Goal: Use online tool/utility: Utilize a website feature to perform a specific function

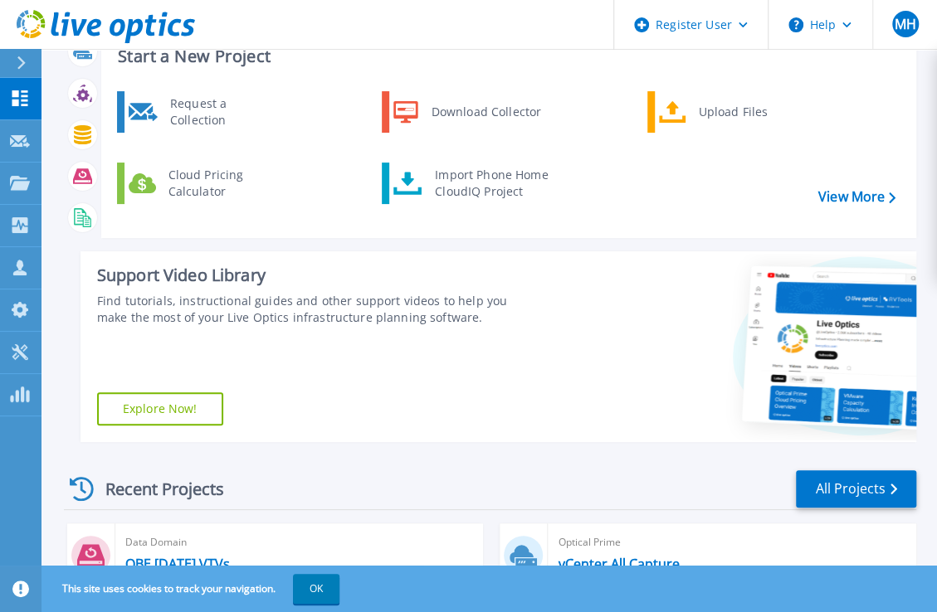
scroll to position [83, 0]
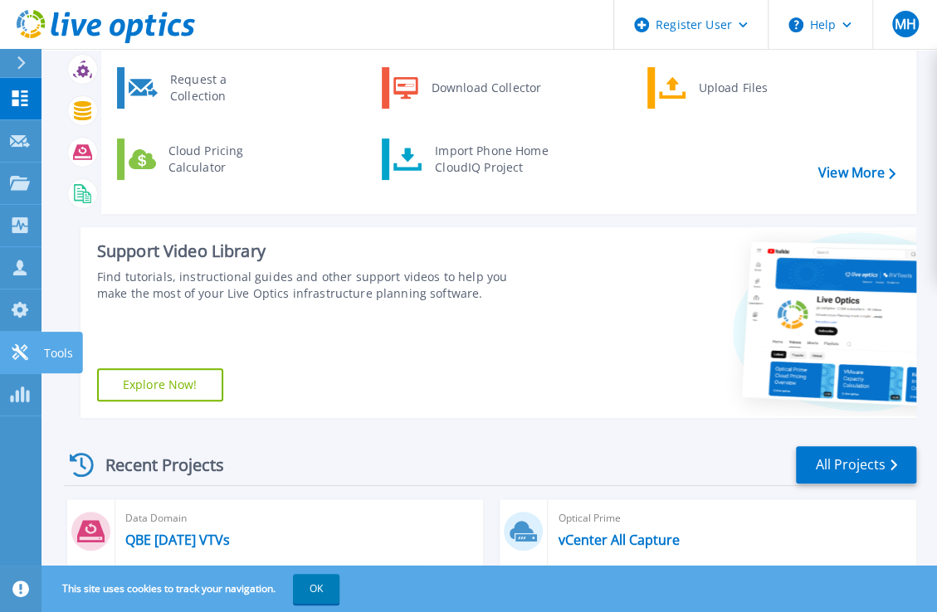
click at [21, 349] on icon at bounding box center [20, 352] width 20 height 16
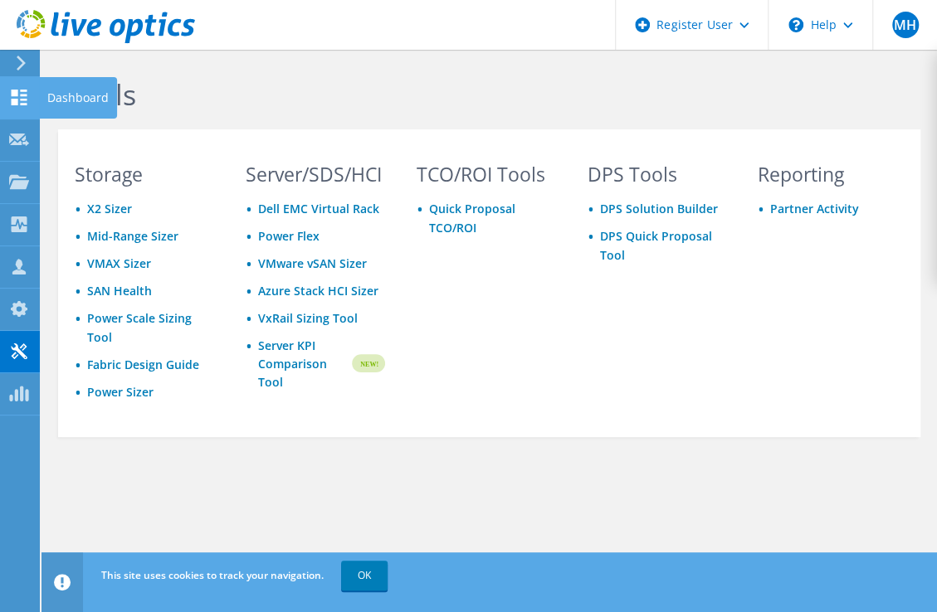
click at [14, 100] on use at bounding box center [20, 98] width 16 height 16
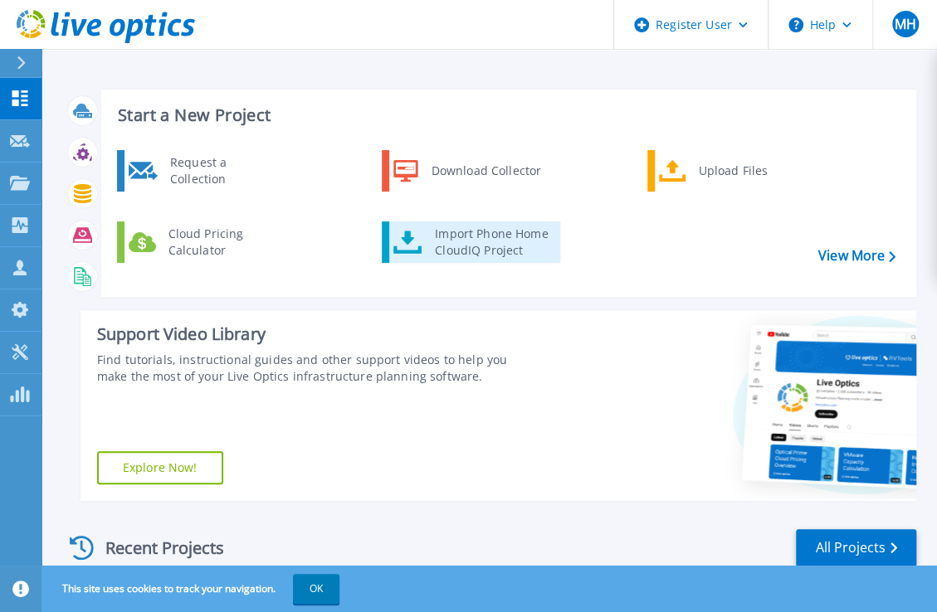
click at [463, 235] on div "Import Phone Home CloudIQ Project" at bounding box center [491, 242] width 129 height 33
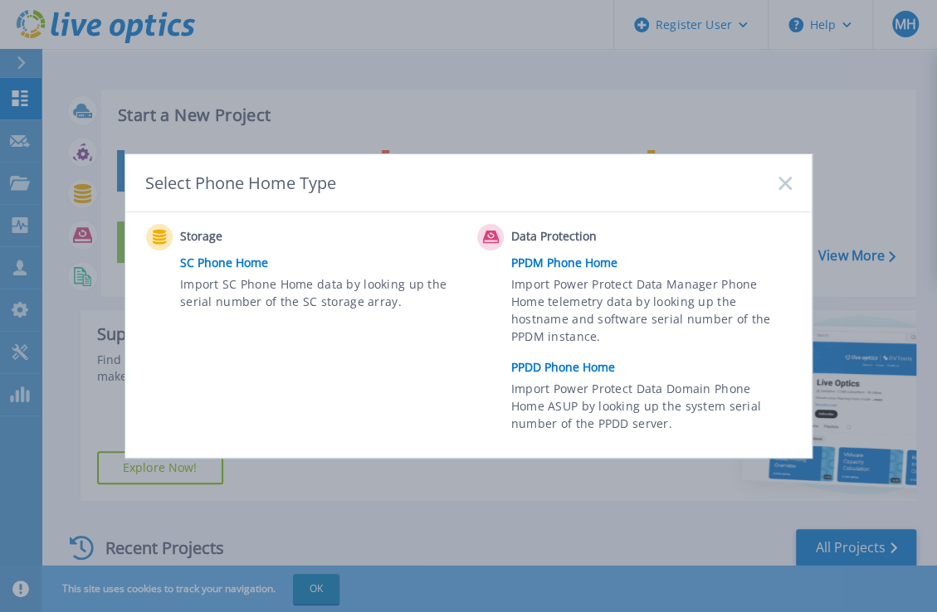
click at [570, 368] on link "PPDD Phone Home" at bounding box center [655, 367] width 289 height 25
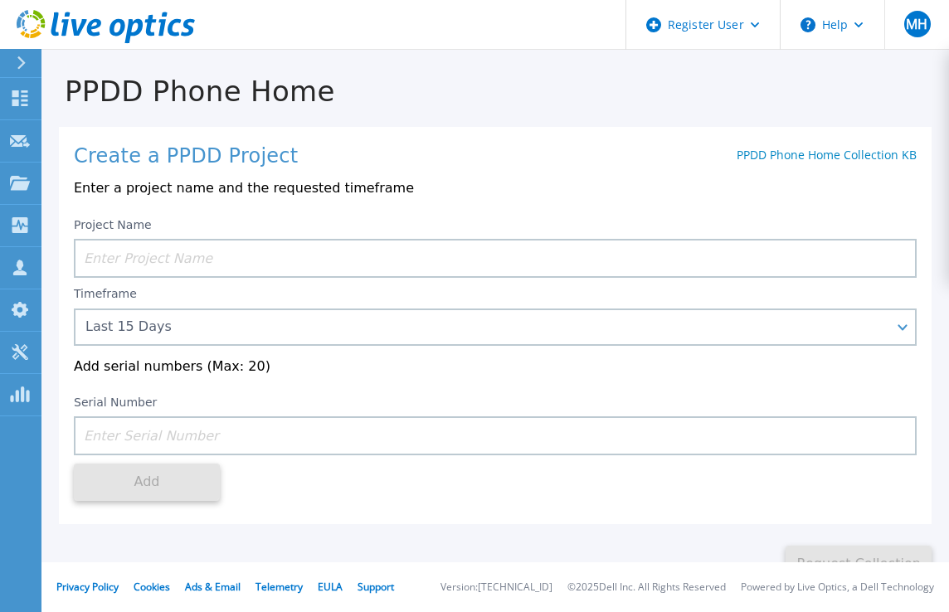
click at [177, 256] on input at bounding box center [495, 258] width 843 height 39
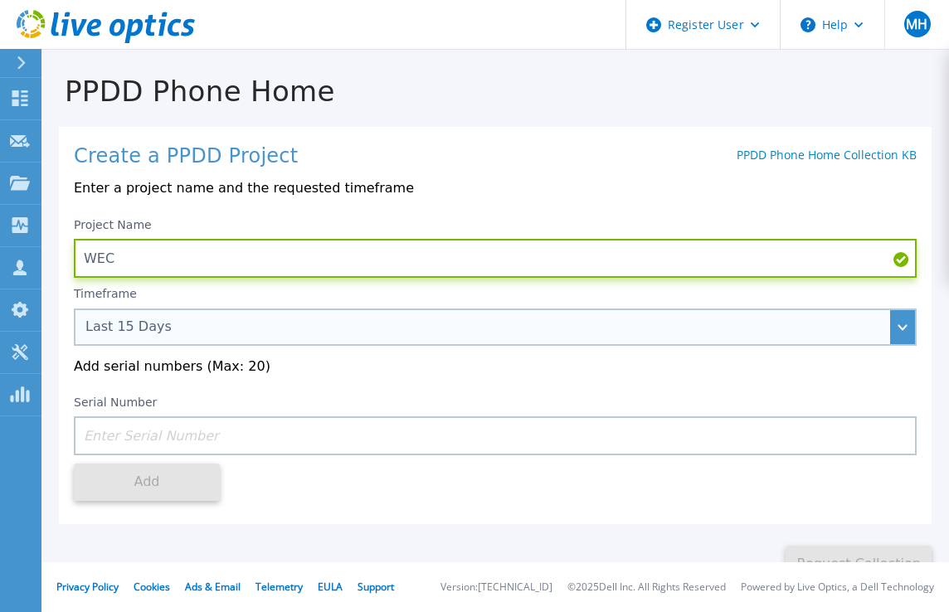
type input "WEC"
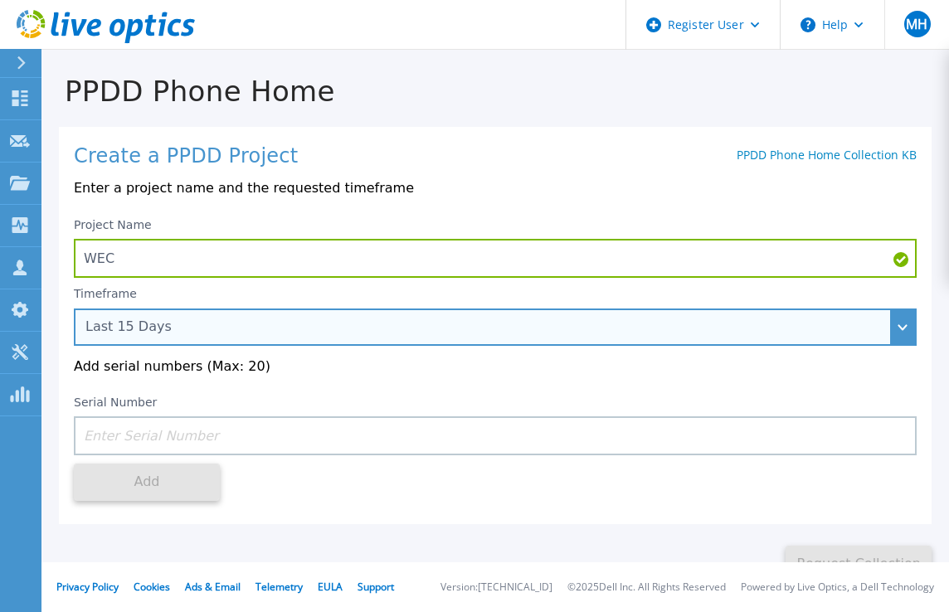
click at [163, 333] on div "Last 15 Days" at bounding box center [486, 327] width 802 height 15
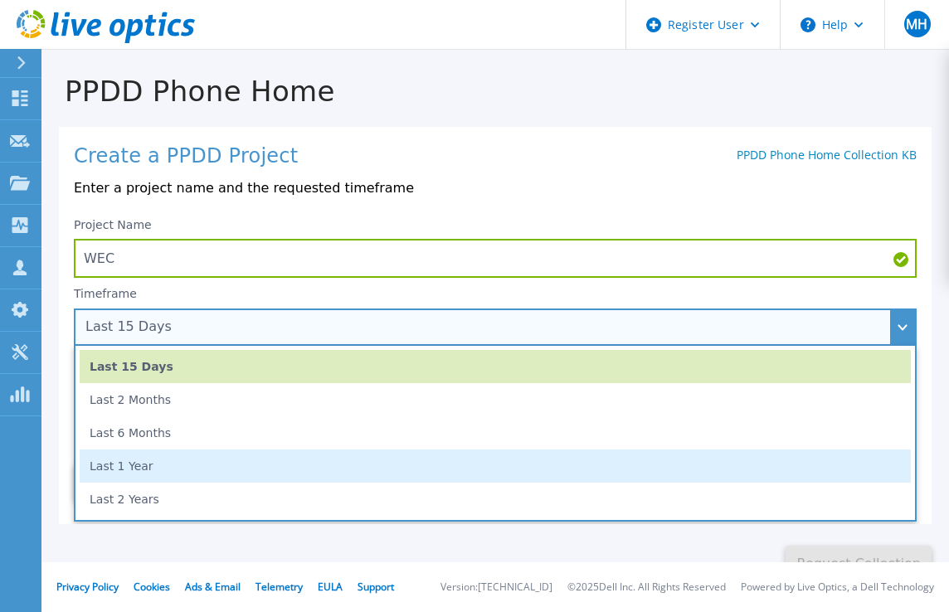
click at [144, 471] on li "Last 1 Year" at bounding box center [496, 466] width 832 height 33
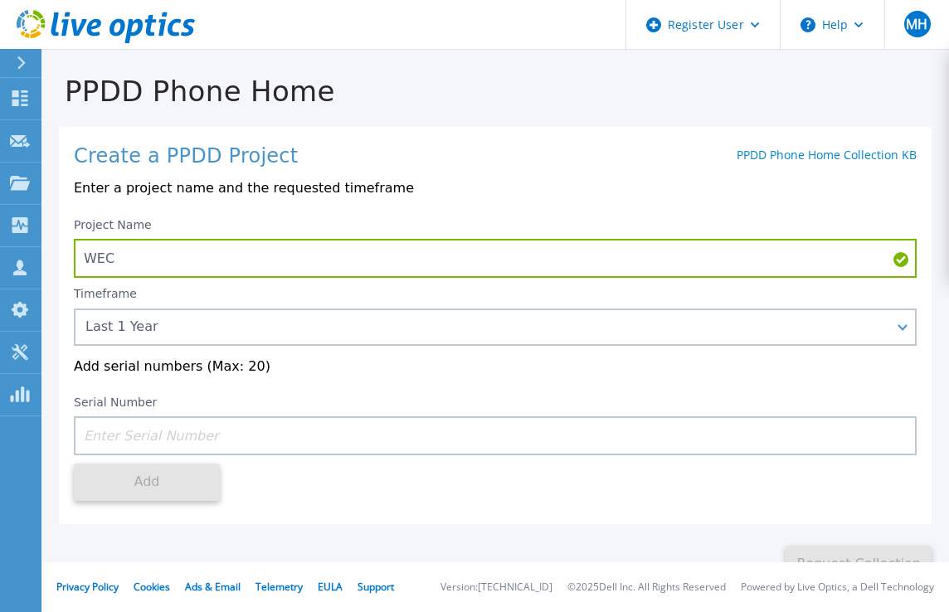
click at [178, 438] on input at bounding box center [495, 436] width 843 height 39
click at [106, 441] on input at bounding box center [495, 436] width 843 height 39
paste input "APM00213913117"
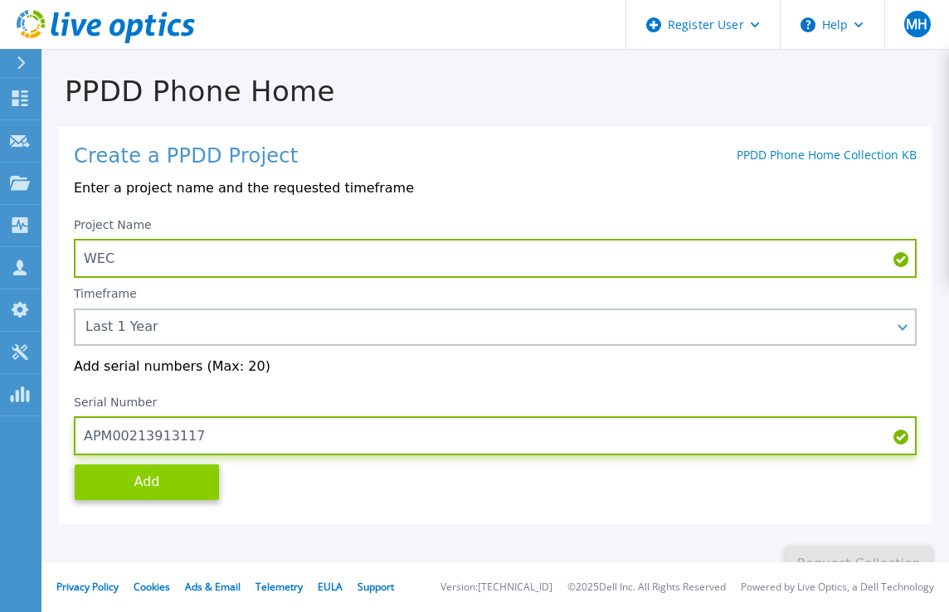
type input "APM00213913117"
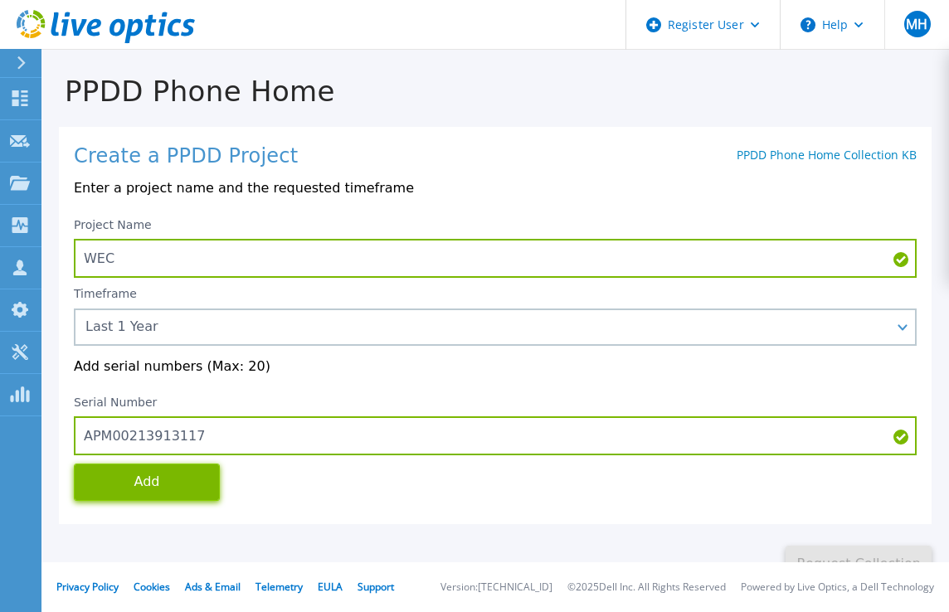
click at [159, 488] on button "Add" at bounding box center [147, 482] width 146 height 37
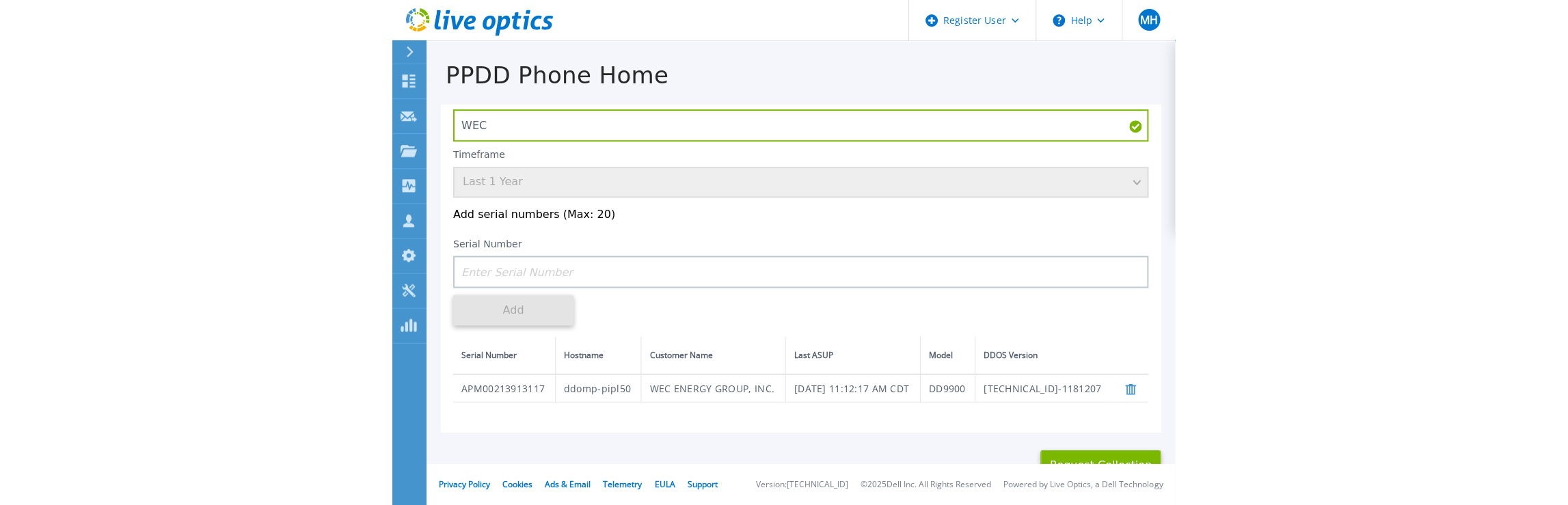
scroll to position [116, 0]
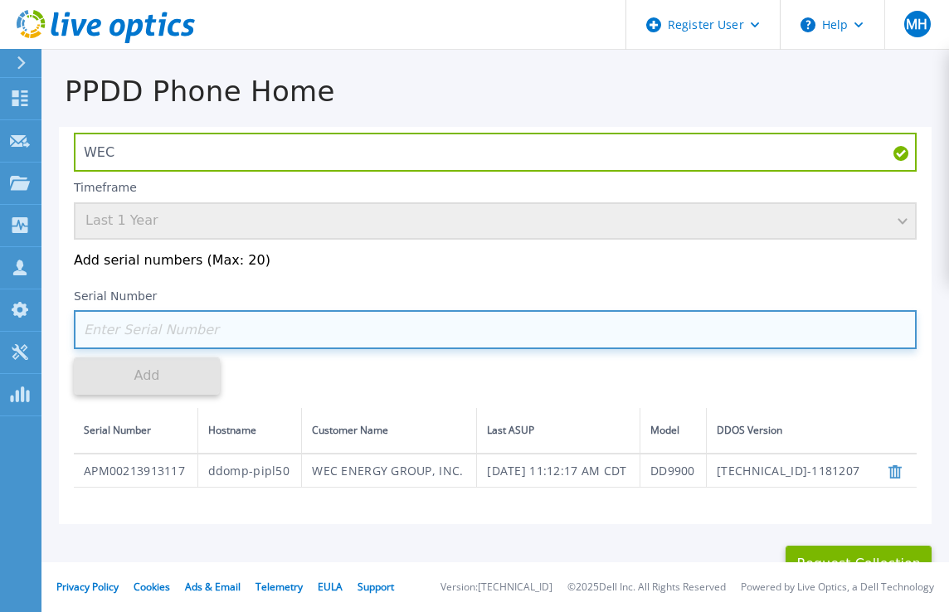
click at [264, 310] on input at bounding box center [495, 329] width 843 height 39
paste input "APM00213209197"
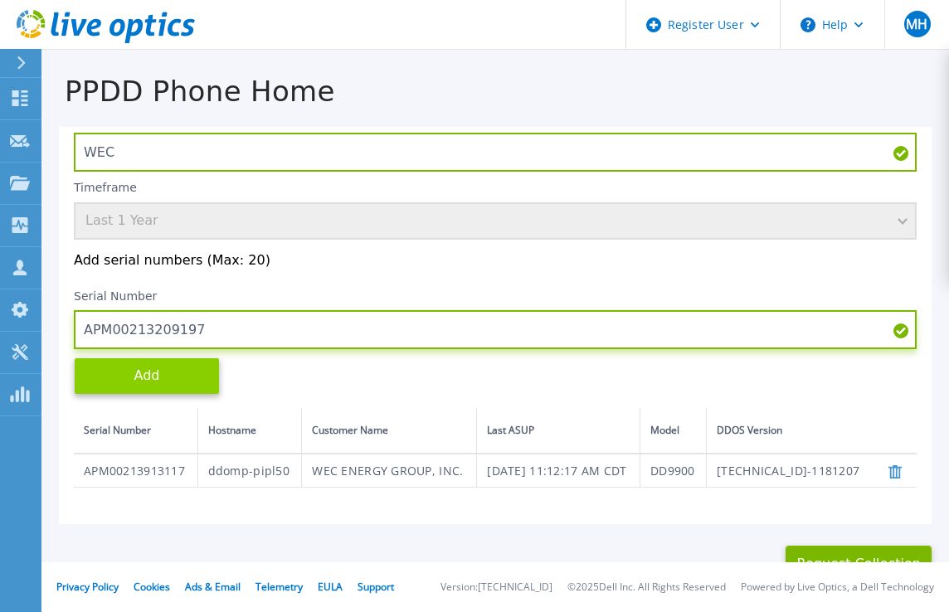
type input "APM00213209197"
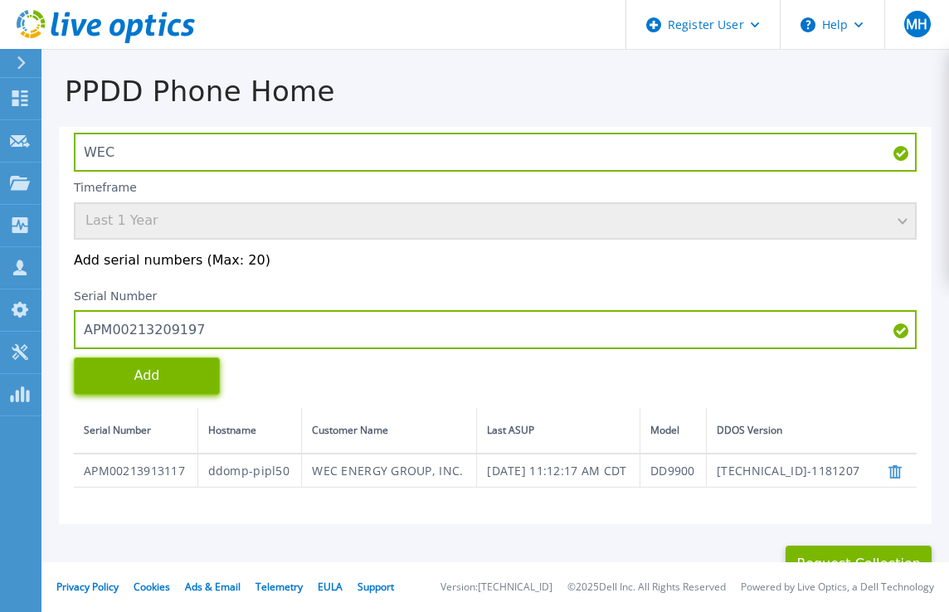
click at [150, 358] on button "Add" at bounding box center [147, 376] width 146 height 37
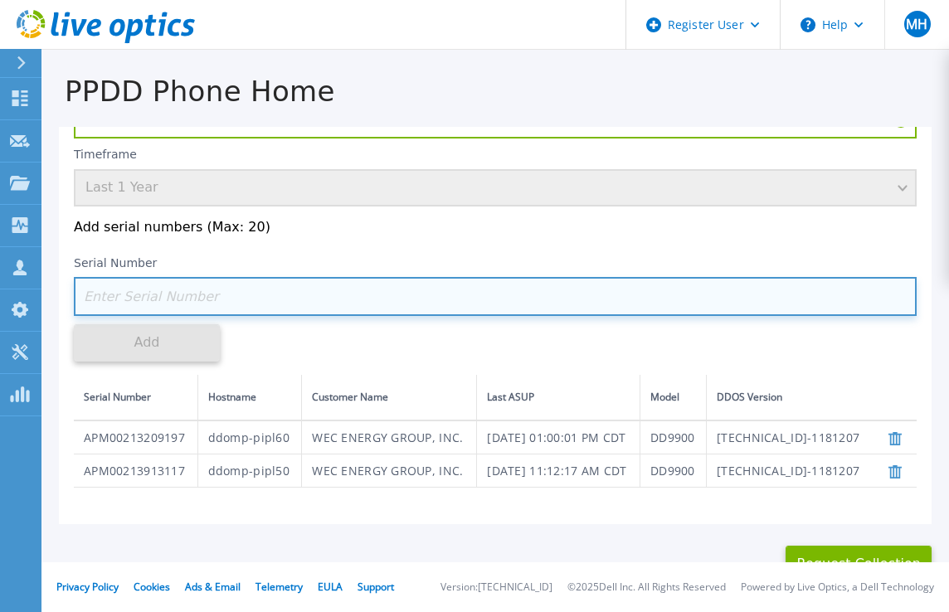
click at [176, 300] on input at bounding box center [495, 296] width 843 height 39
paste input "APM00214111680"
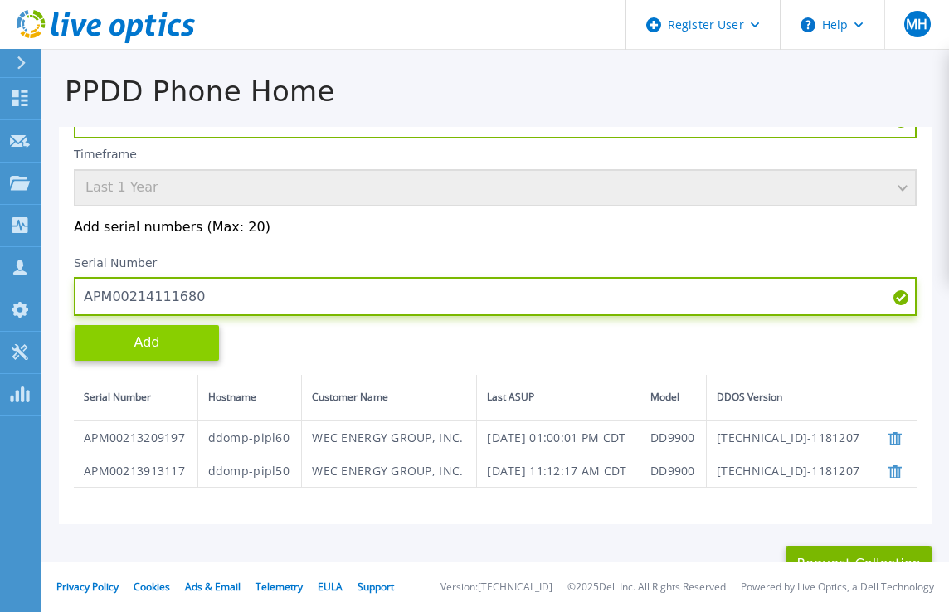
type input "APM00214111680"
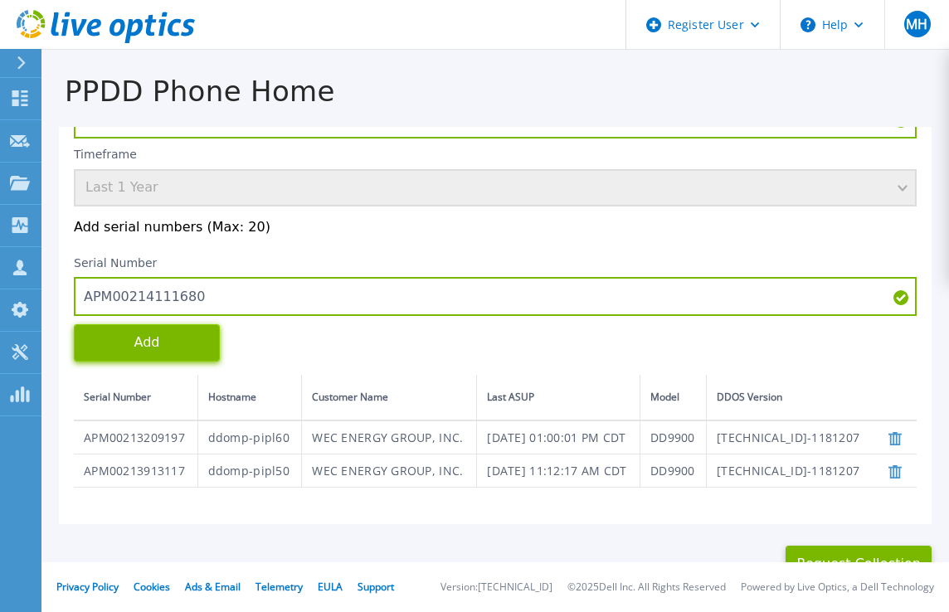
click at [167, 345] on button "Add" at bounding box center [147, 342] width 146 height 37
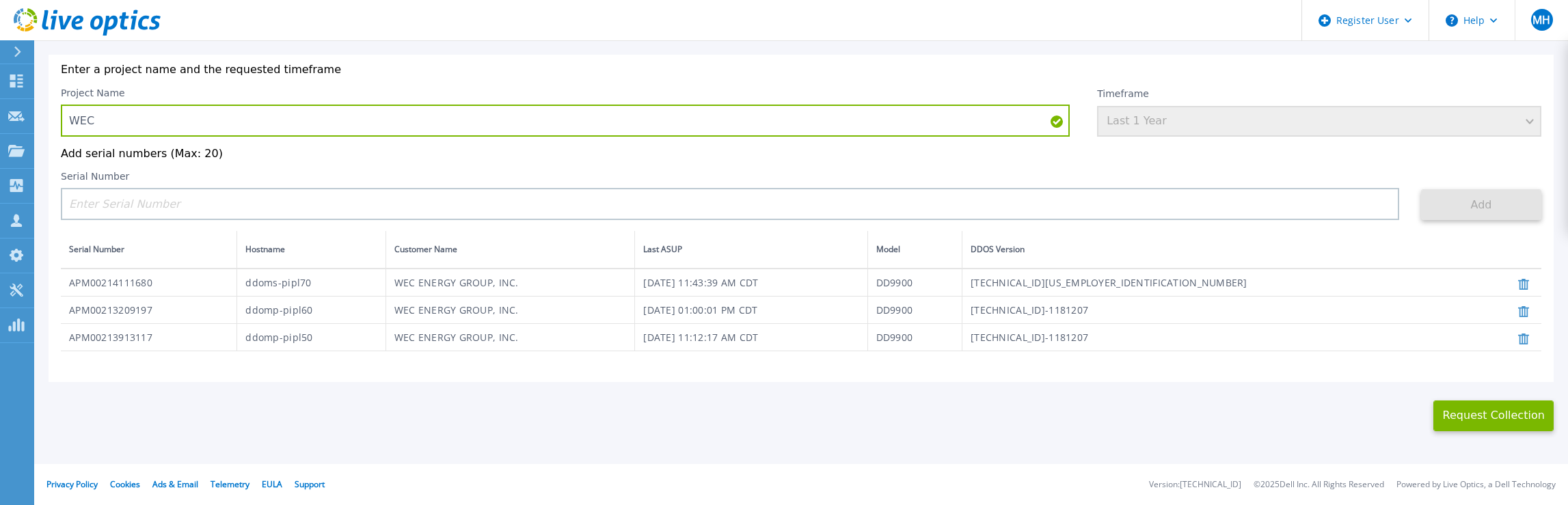
scroll to position [72, 0]
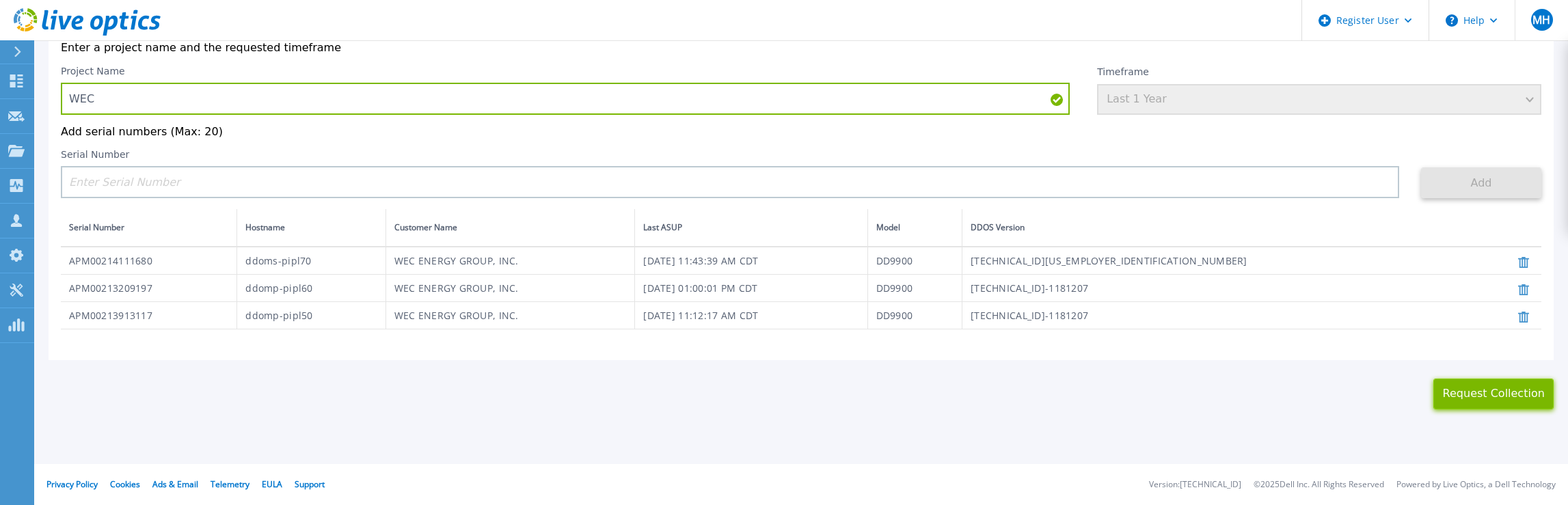
click at [782, 386] on button "Request Collection" at bounding box center [1493, 394] width 120 height 30
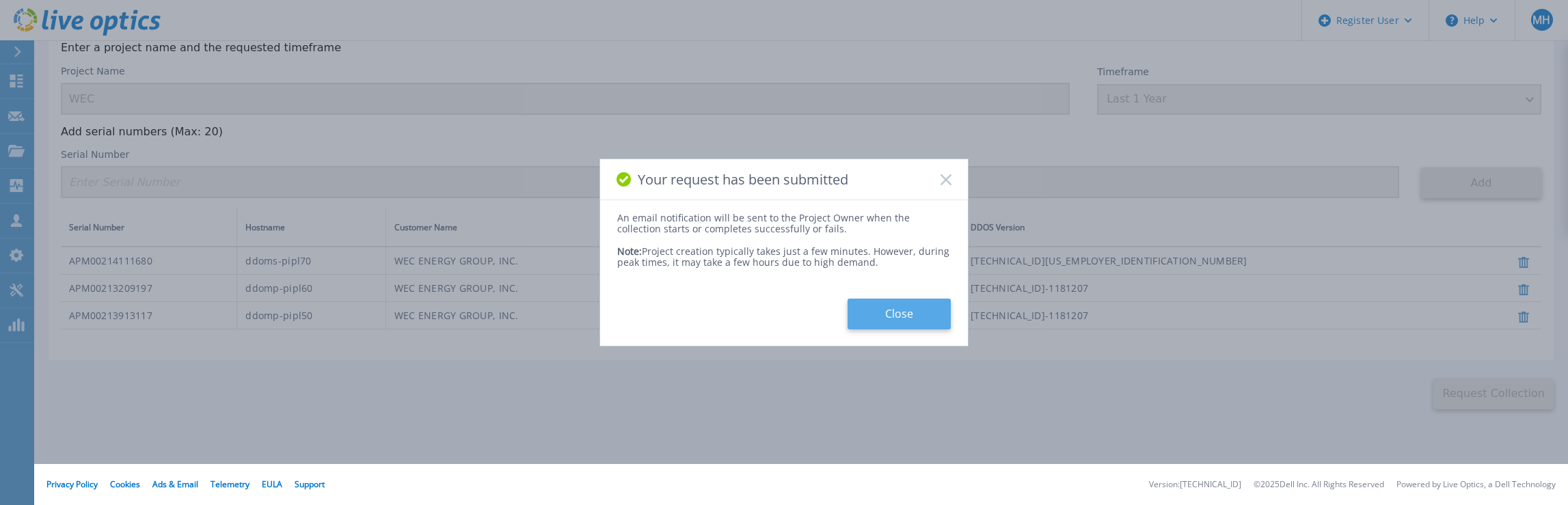
click at [782, 312] on button "Close" at bounding box center [898, 314] width 103 height 30
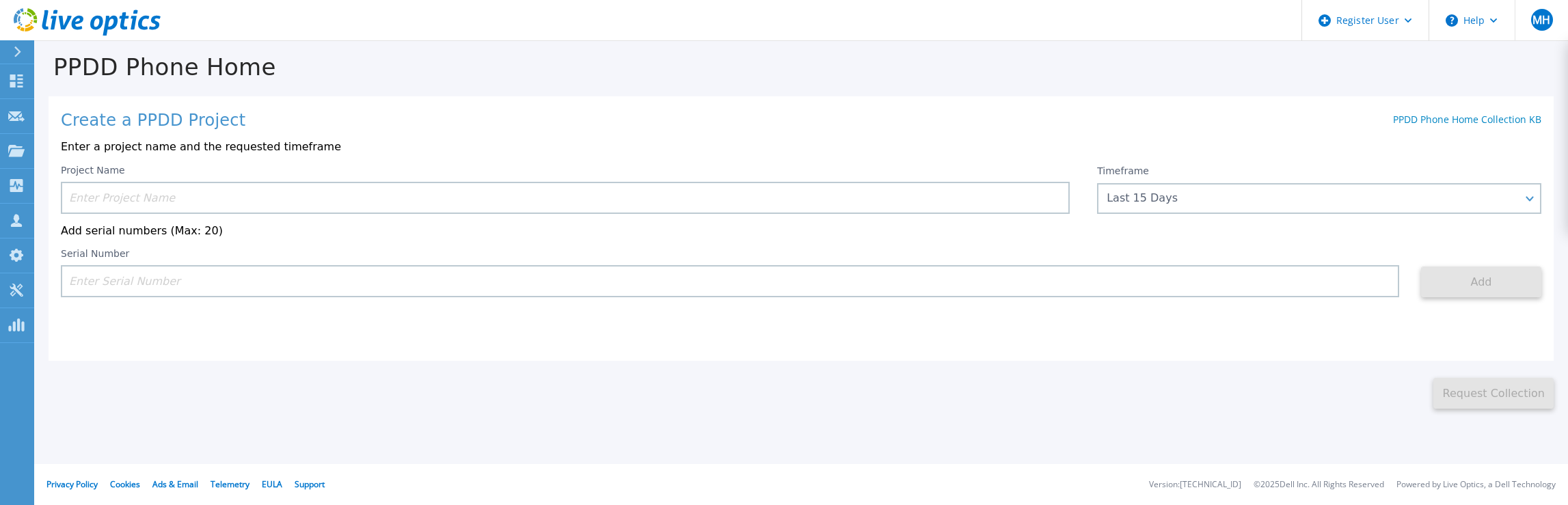
scroll to position [8, 0]
click at [17, 75] on icon at bounding box center [16, 81] width 16 height 13
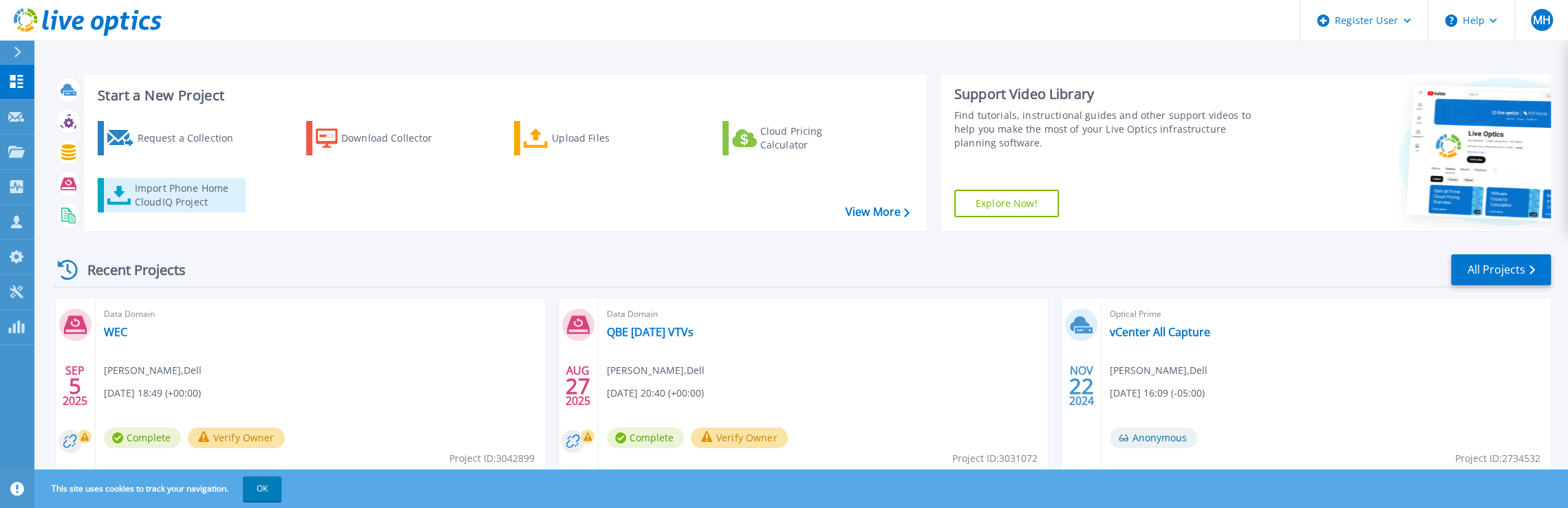
click at [171, 196] on div "Import Phone Home CloudIQ Project" at bounding box center [188, 195] width 107 height 27
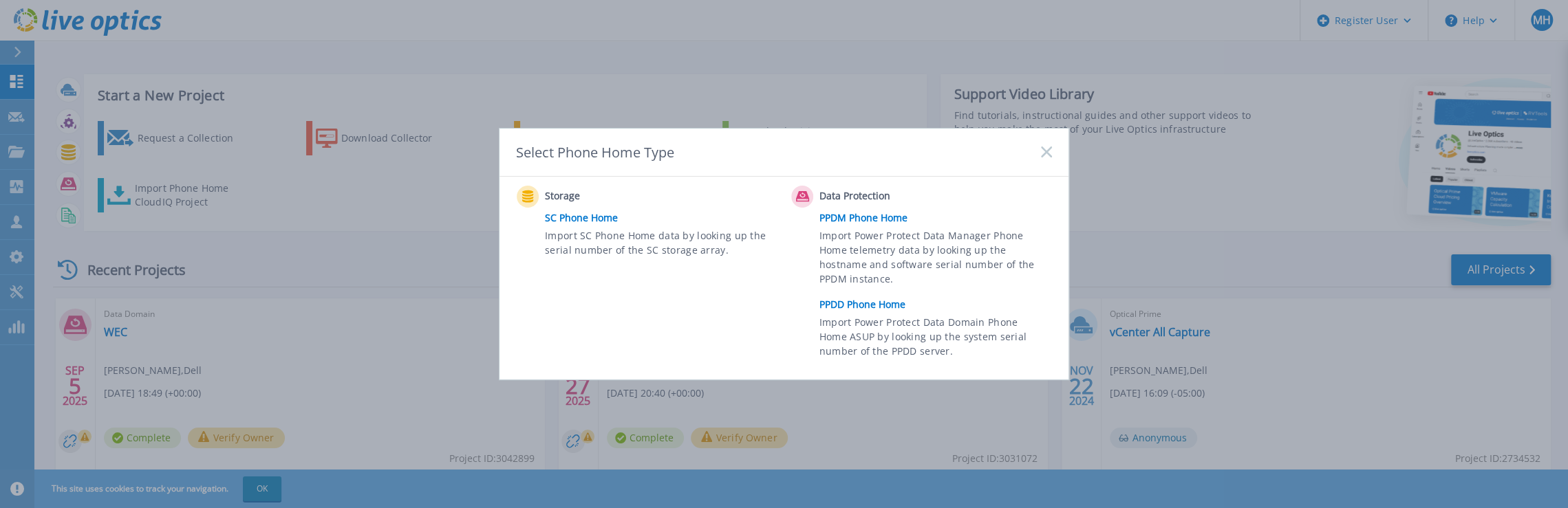
click at [871, 220] on link "PPDM Phone Home" at bounding box center [939, 218] width 240 height 21
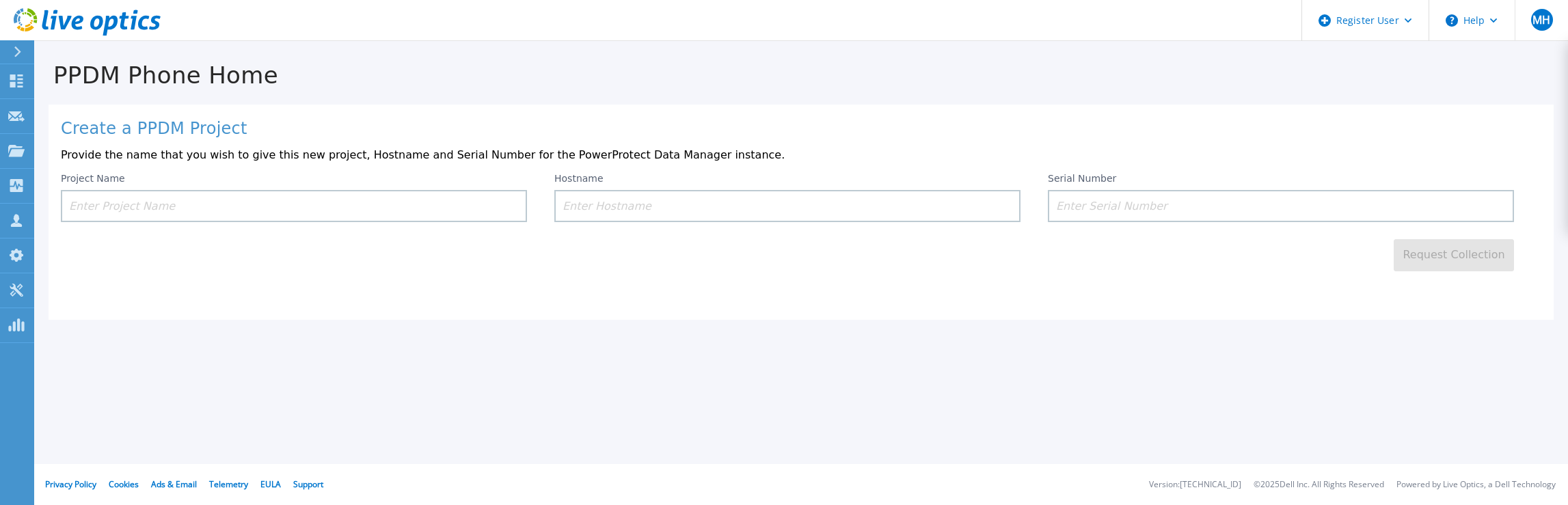
click at [127, 203] on input at bounding box center [294, 206] width 466 height 32
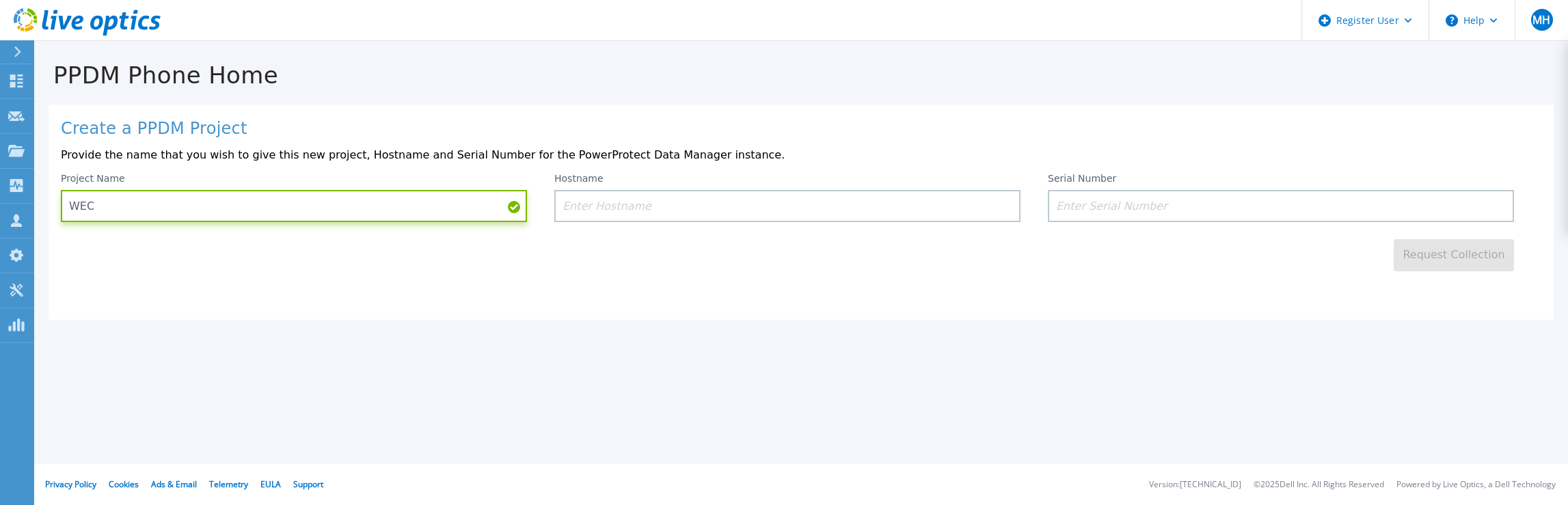
type input "WEC"
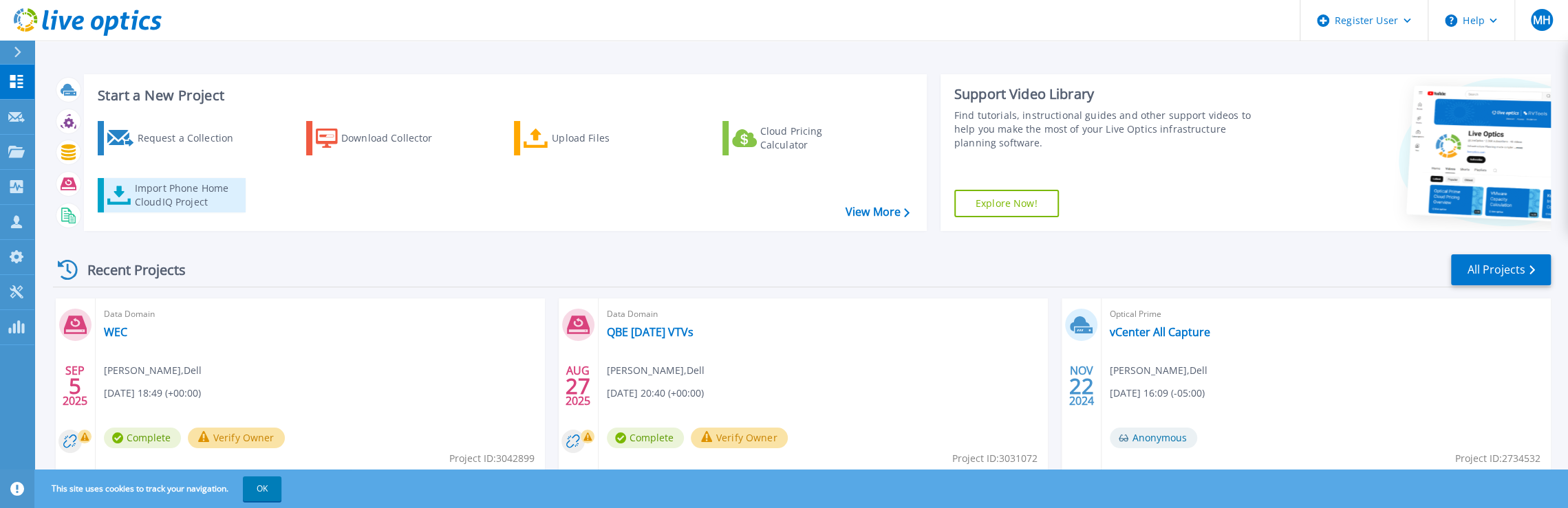
click at [186, 197] on div "Import Phone Home CloudIQ Project" at bounding box center [188, 195] width 107 height 27
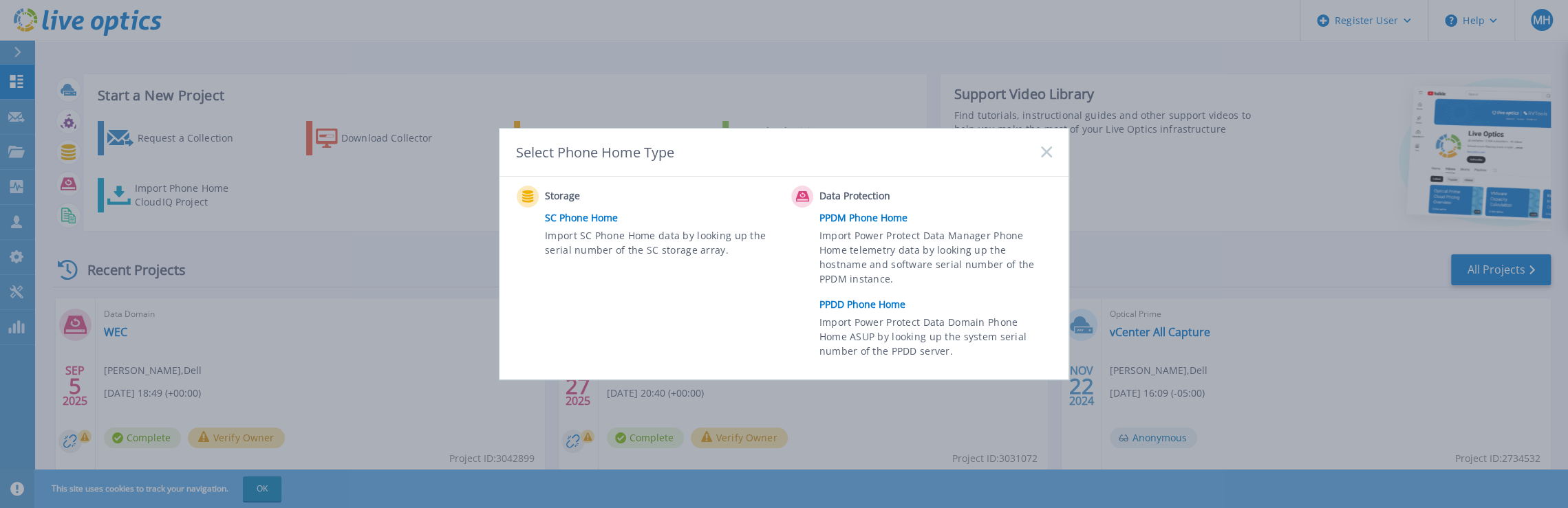
click at [871, 305] on link "PPDD Phone Home" at bounding box center [939, 304] width 240 height 21
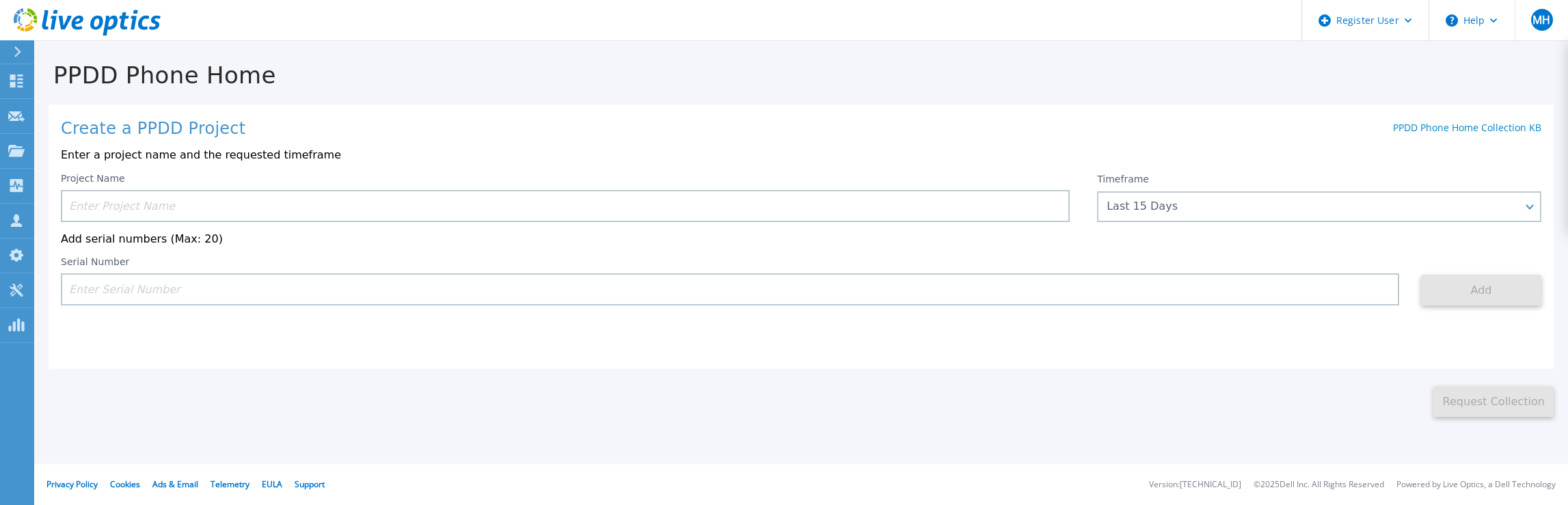
click at [232, 205] on input at bounding box center [565, 206] width 1009 height 32
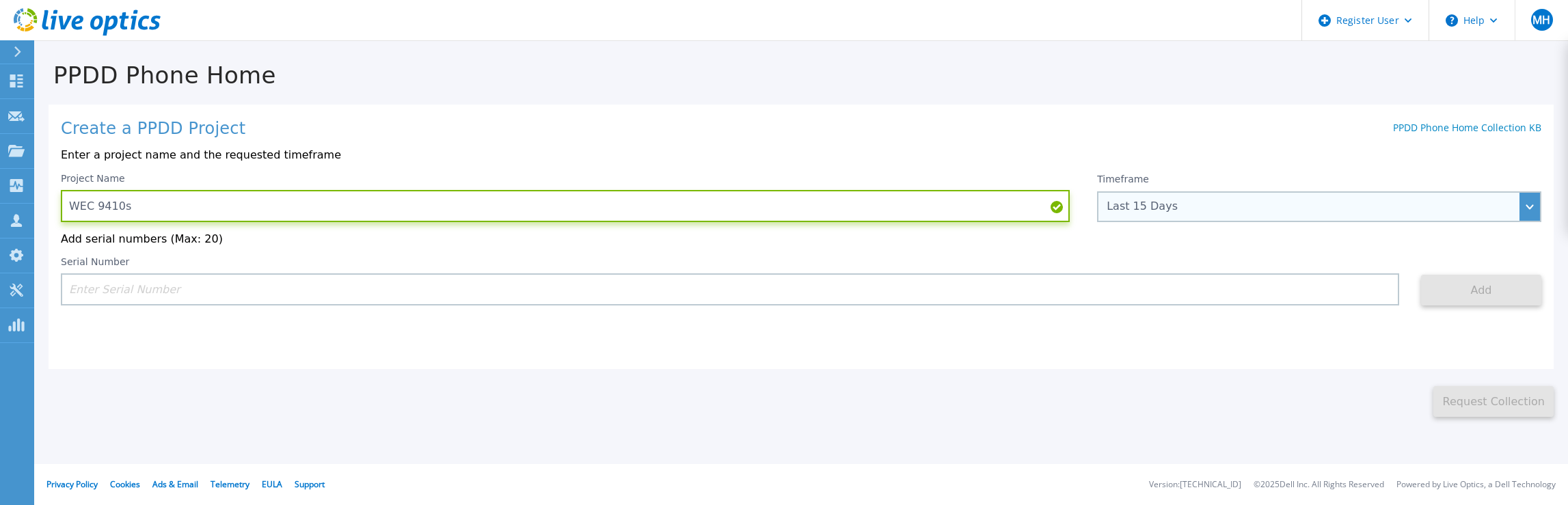
type input "WEC 9410s"
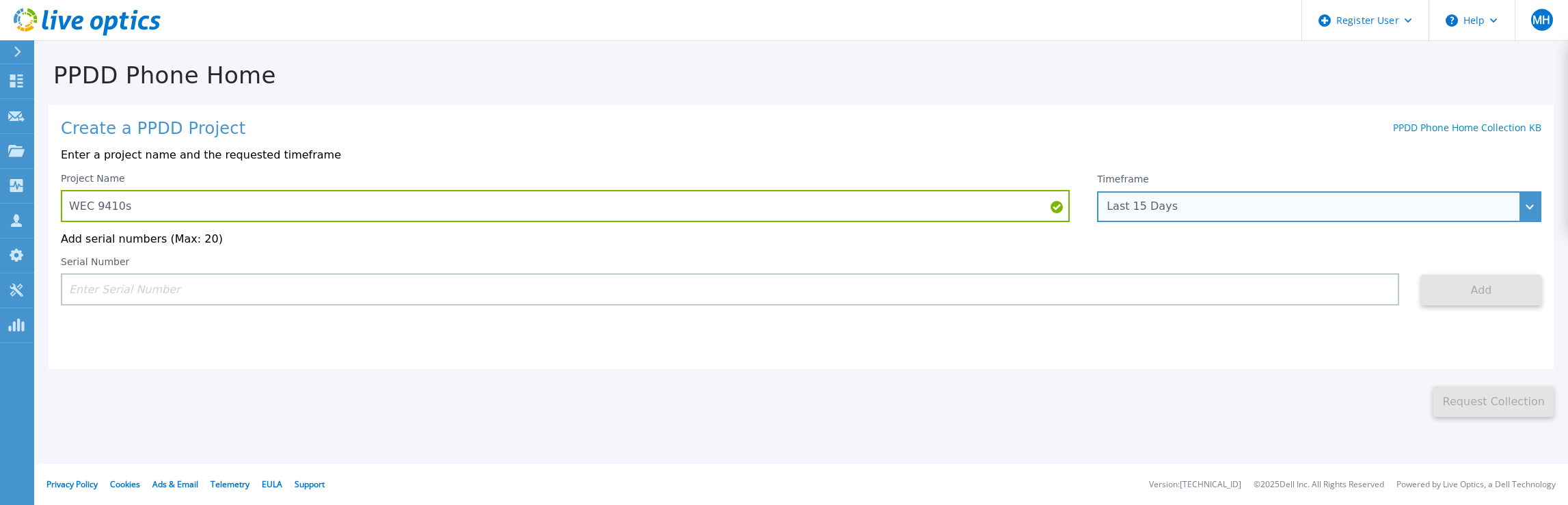
click at [1398, 213] on div "Last 15 Days" at bounding box center [1318, 206] width 444 height 30
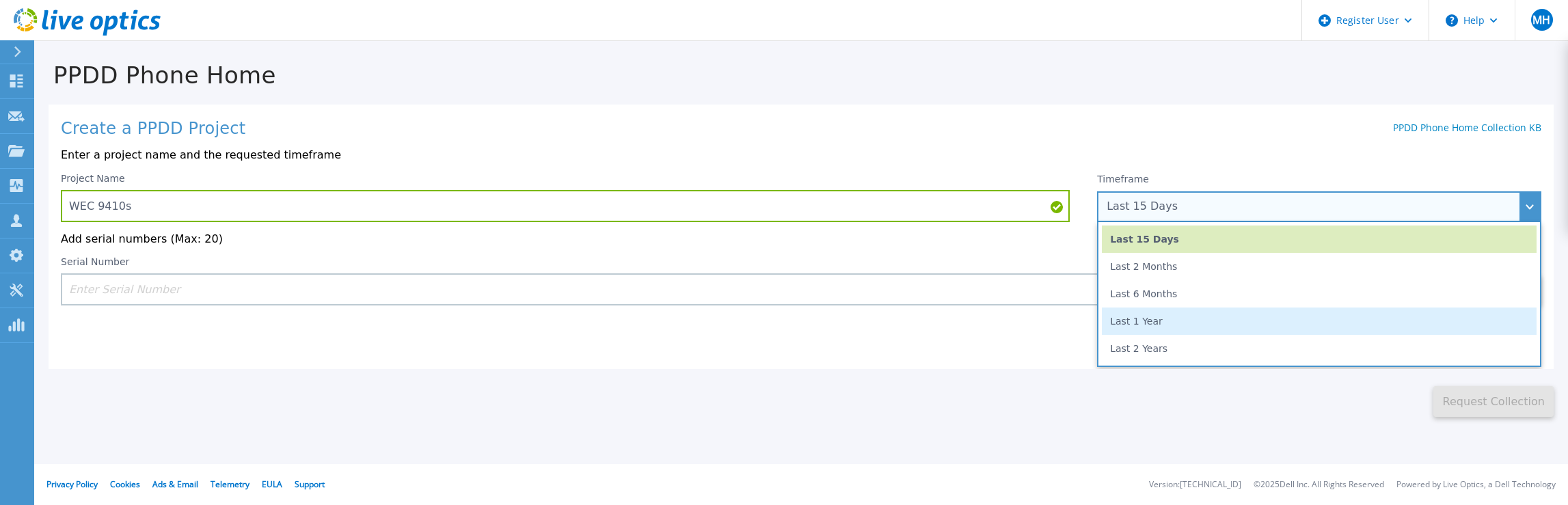
click at [1146, 324] on li "Last 1 Year" at bounding box center [1319, 320] width 435 height 27
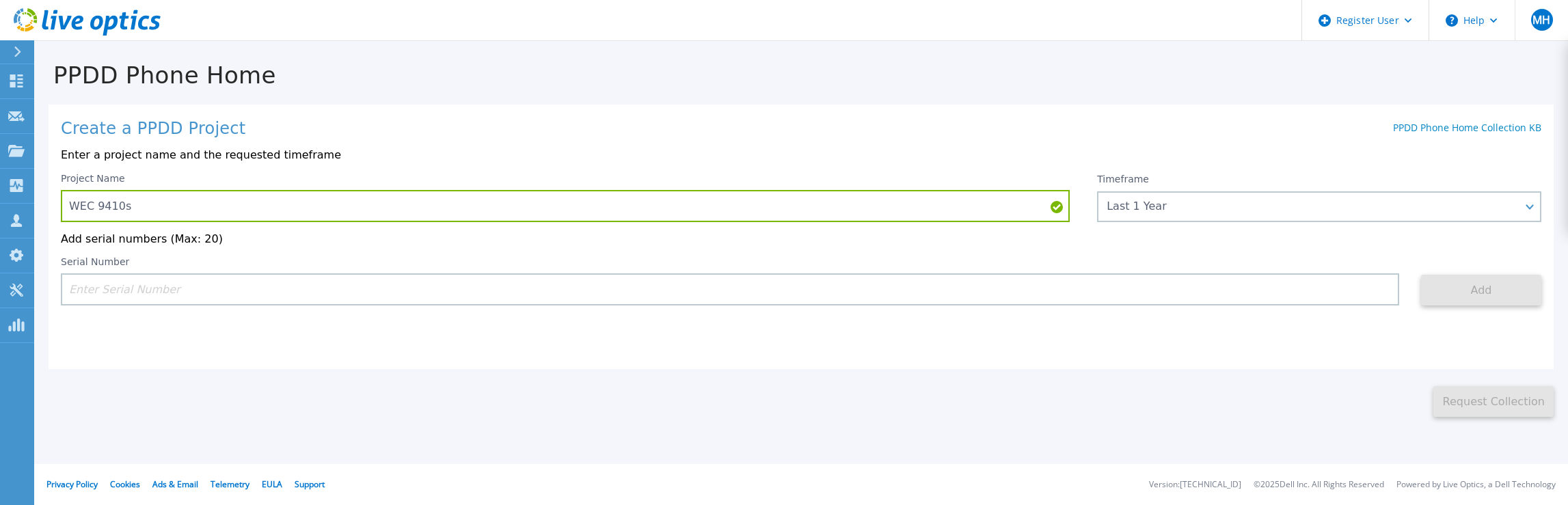
click at [142, 291] on input at bounding box center [730, 289] width 1338 height 32
paste input "APX00244300012"
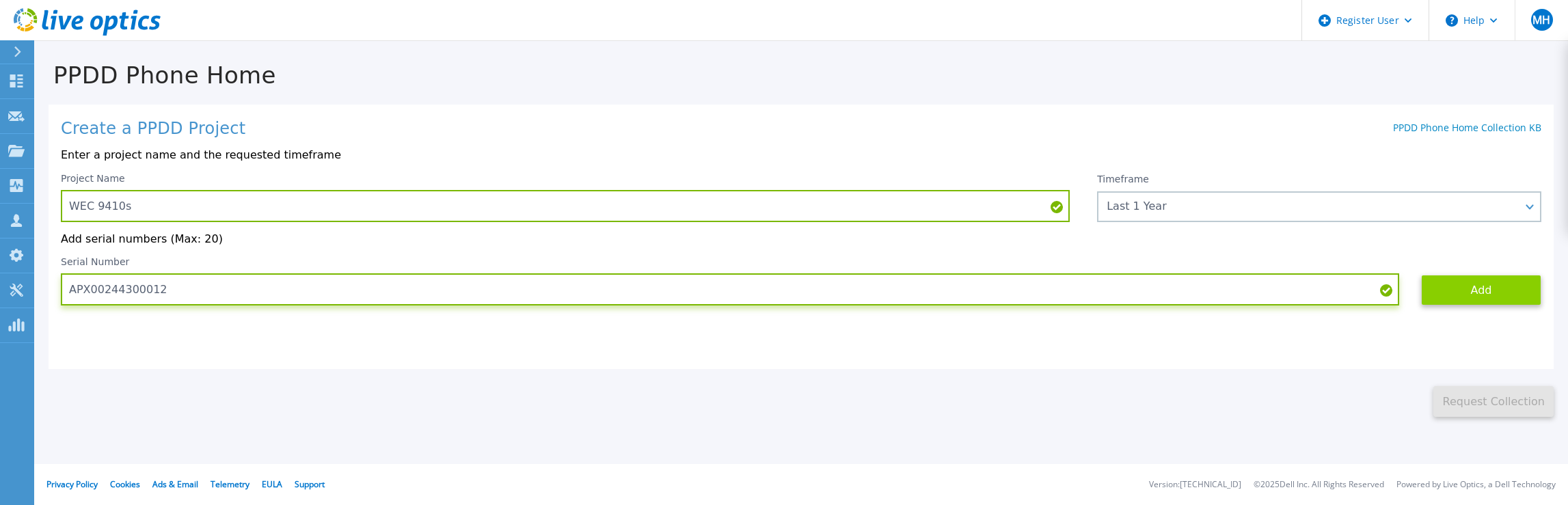
type input "APX00244300012"
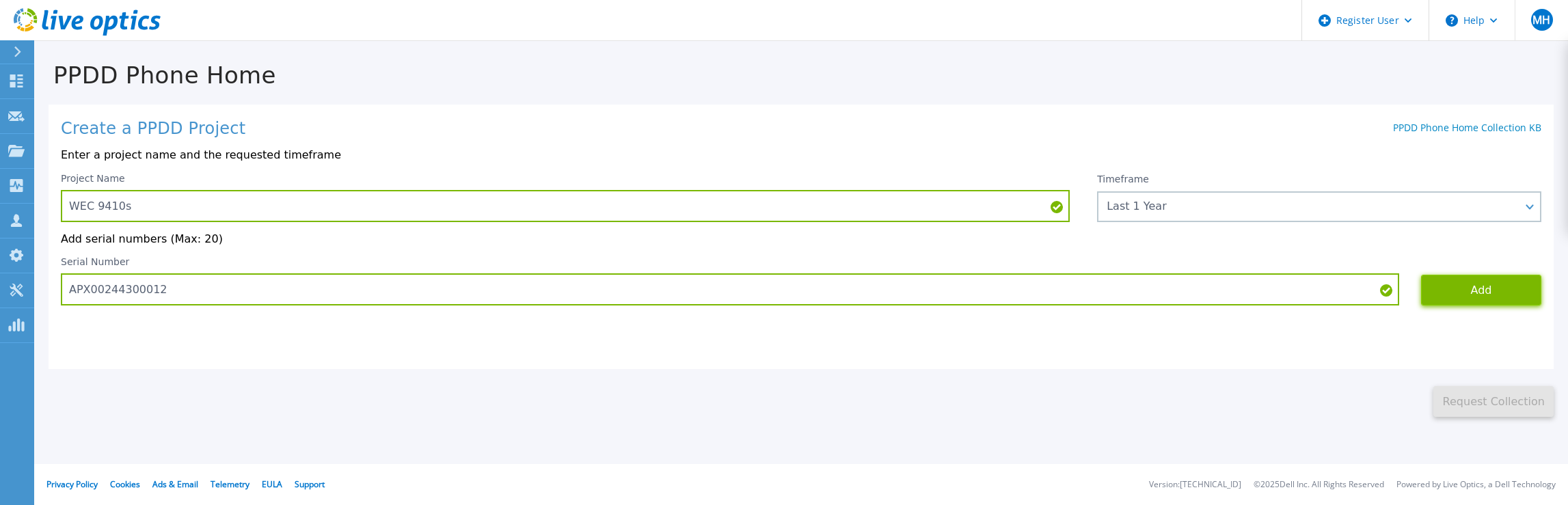
click at [1484, 291] on button "Add" at bounding box center [1481, 290] width 120 height 30
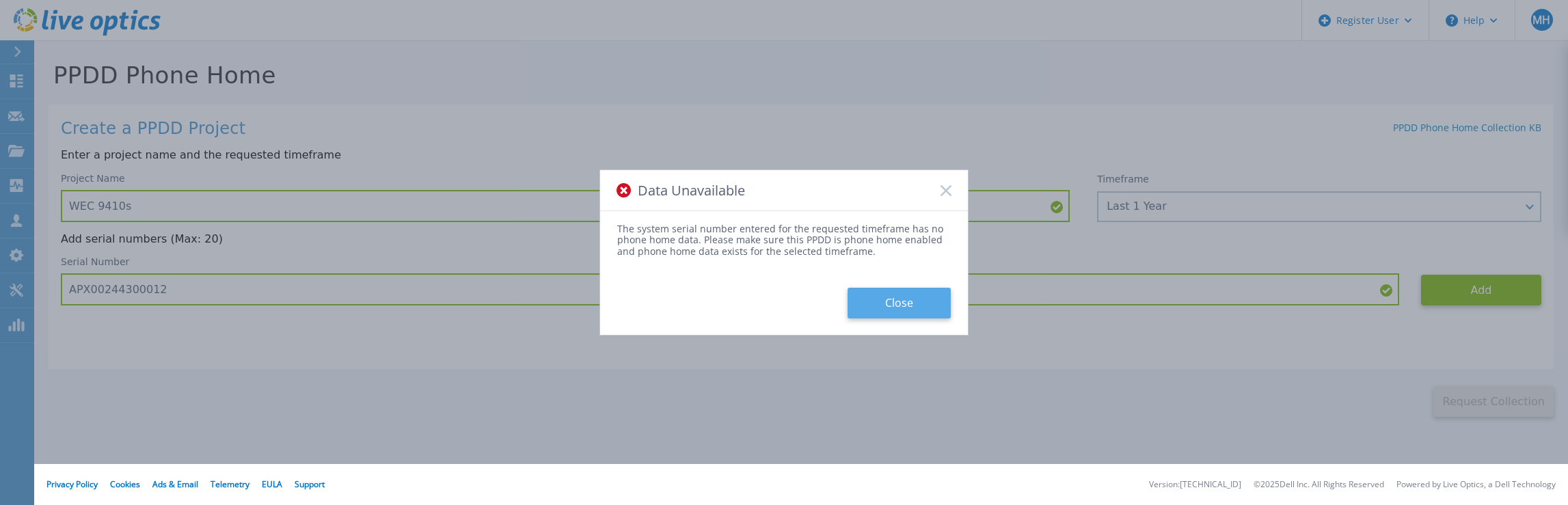
click at [902, 299] on button "Close" at bounding box center [898, 302] width 103 height 30
